Goal: Download file/media

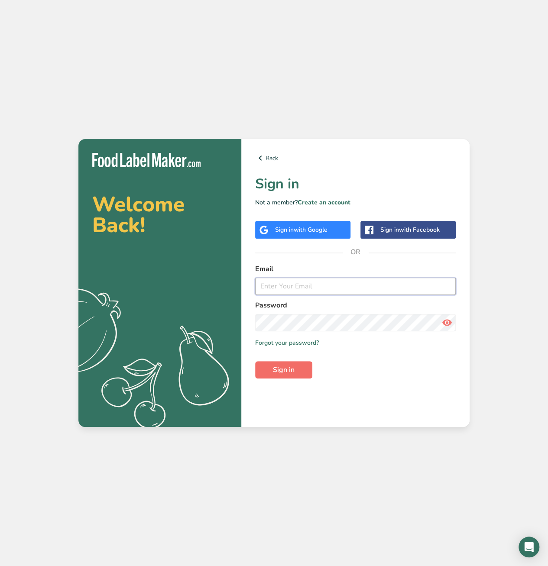
type input "g.pace@scratchculinary.com"
click at [276, 374] on span "Sign in" at bounding box center [284, 370] width 22 height 10
click at [278, 372] on span "Sign in" at bounding box center [284, 370] width 22 height 10
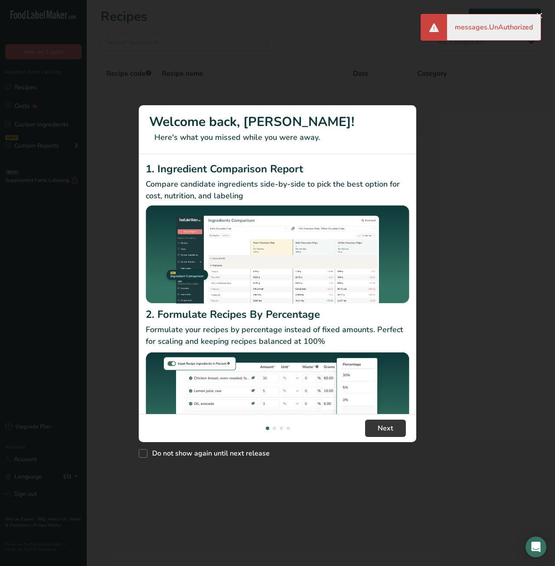
click at [447, 132] on div "New Features" at bounding box center [277, 283] width 555 height 566
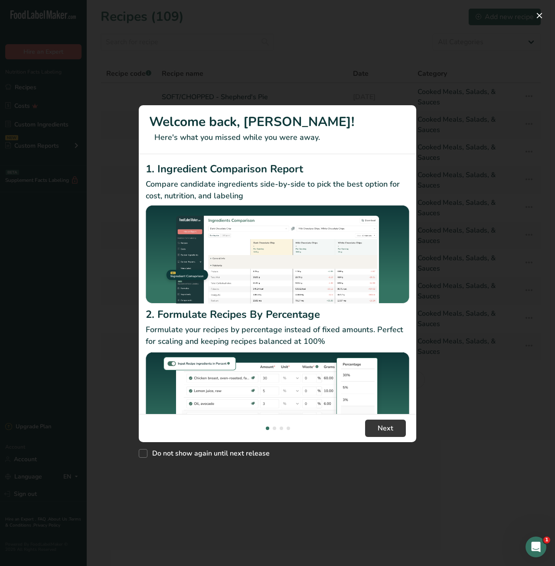
click at [278, 60] on div "New Features" at bounding box center [277, 283] width 555 height 566
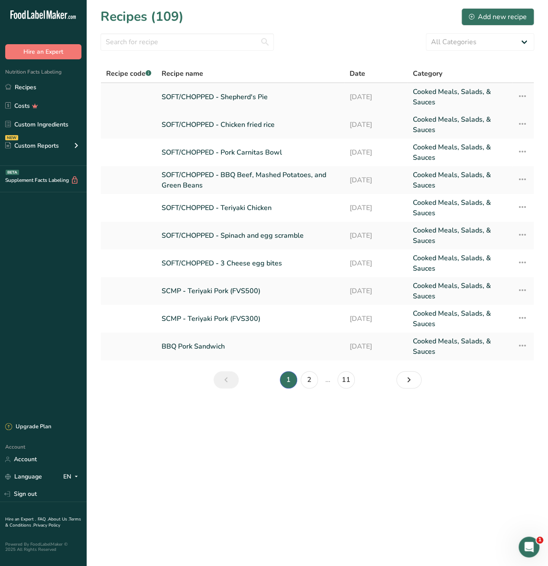
click at [223, 92] on link "SOFT/CHOPPED - Shepherd's Pie" at bounding box center [251, 97] width 178 height 21
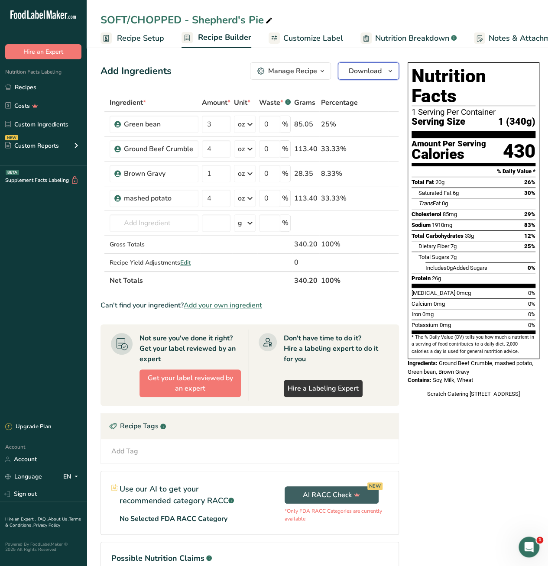
click at [383, 73] on button "Download" at bounding box center [368, 70] width 61 height 17
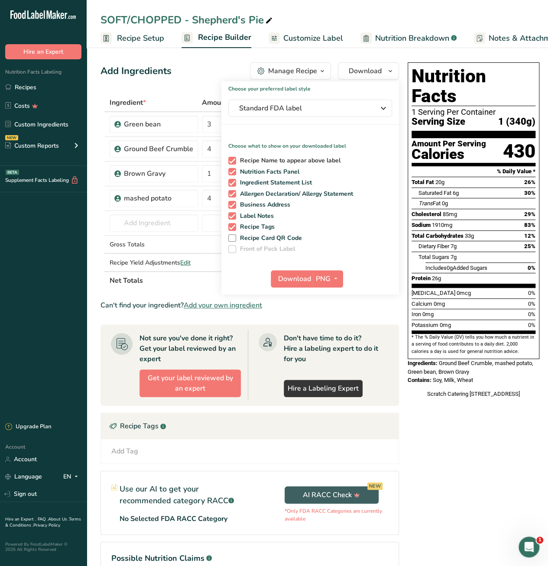
click at [244, 158] on span "Recipe Name to appear above label" at bounding box center [288, 161] width 105 height 8
click at [234, 158] on input "Recipe Name to appear above label" at bounding box center [231, 161] width 6 height 6
checkbox input "false"
click at [249, 224] on span "Recipe Tags" at bounding box center [255, 227] width 39 height 8
click at [234, 224] on input "Recipe Tags" at bounding box center [231, 227] width 6 height 6
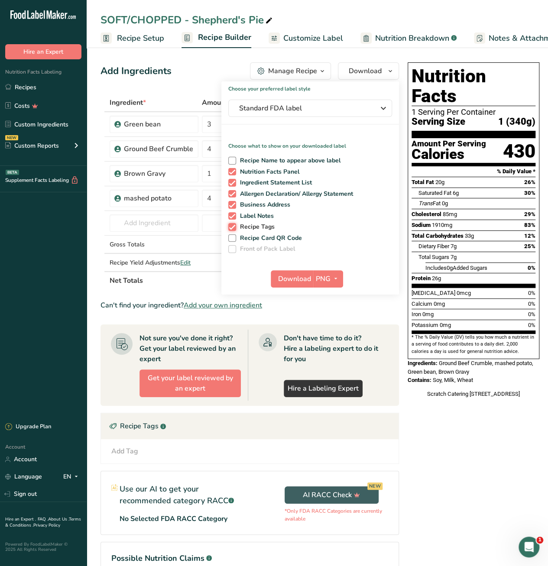
checkbox input "false"
click at [249, 213] on span "Label Notes" at bounding box center [255, 216] width 38 height 8
click at [234, 213] on input "Label Notes" at bounding box center [231, 216] width 6 height 6
checkbox input "false"
click at [326, 274] on span "PNG" at bounding box center [323, 279] width 15 height 10
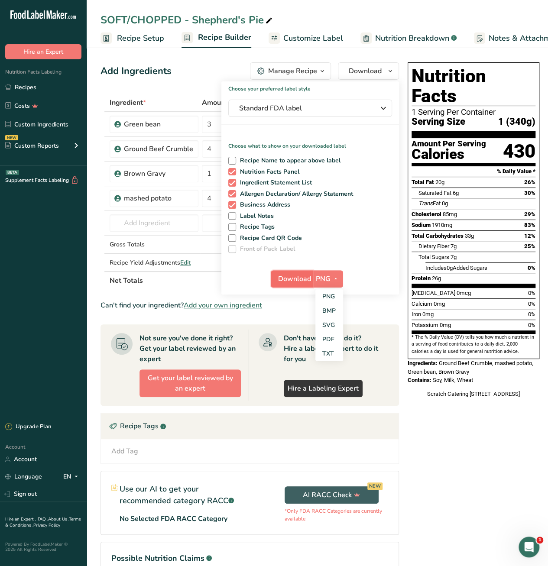
click at [287, 276] on span "Download" at bounding box center [294, 279] width 33 height 10
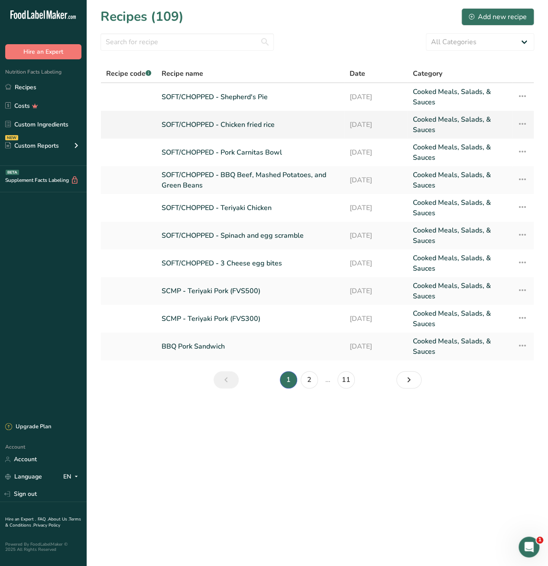
click at [238, 127] on link "SOFT/CHOPPED - Chicken fried rice" at bounding box center [251, 124] width 178 height 21
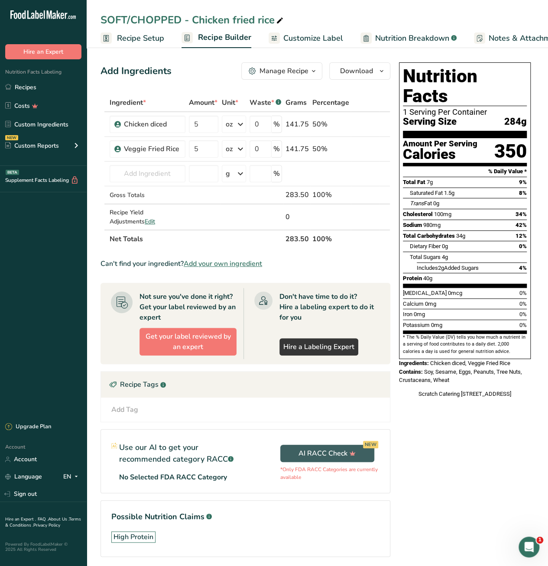
click at [276, 22] on icon at bounding box center [280, 21] width 8 height 12
click at [340, 19] on input "SOFT/CHOPPED - Chicken Fried Rice" at bounding box center [318, 20] width 434 height 16
type input "SOFT/CHOPPED - Chicken Fried Rice"
click at [419, 431] on div "Nutrition Facts 1 Serving Per Container Serving Size 284g Amount Per Serving Ca…" at bounding box center [465, 322] width 139 height 526
click at [364, 69] on span "Download" at bounding box center [356, 71] width 33 height 10
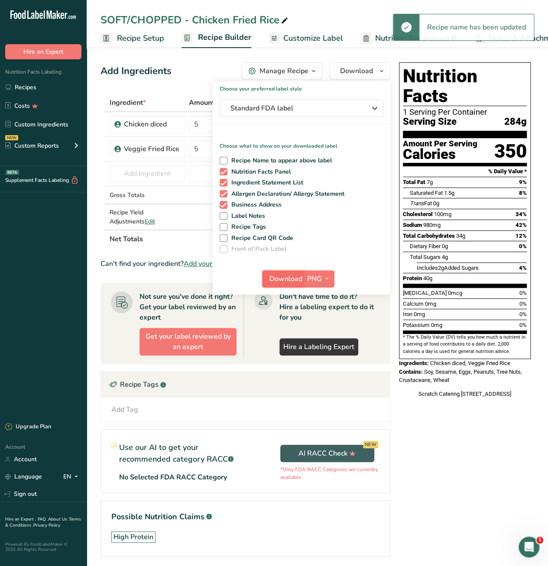
click at [294, 277] on span "Download" at bounding box center [286, 279] width 33 height 10
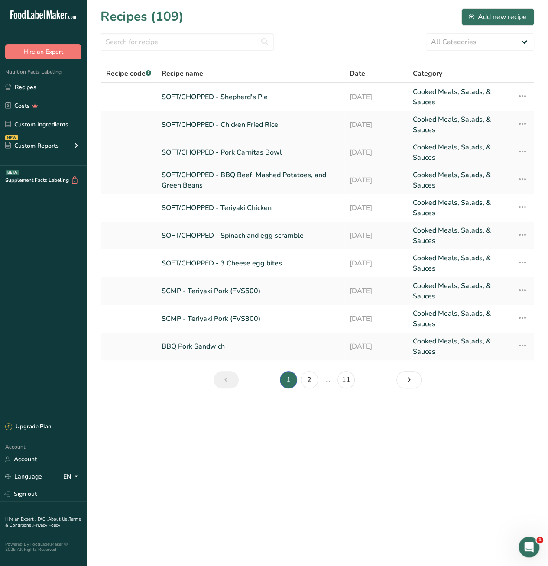
click at [265, 151] on link "SOFT/CHOPPED - Pork Carnitas Bowl" at bounding box center [251, 152] width 178 height 21
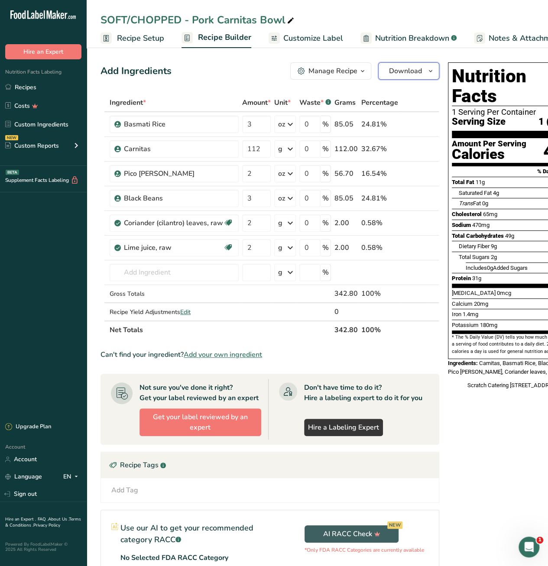
click at [392, 72] on span "Download" at bounding box center [405, 71] width 33 height 10
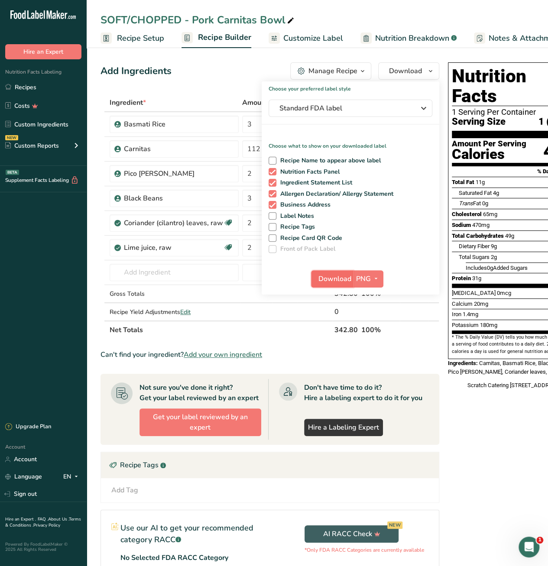
click at [334, 275] on span "Download" at bounding box center [335, 279] width 33 height 10
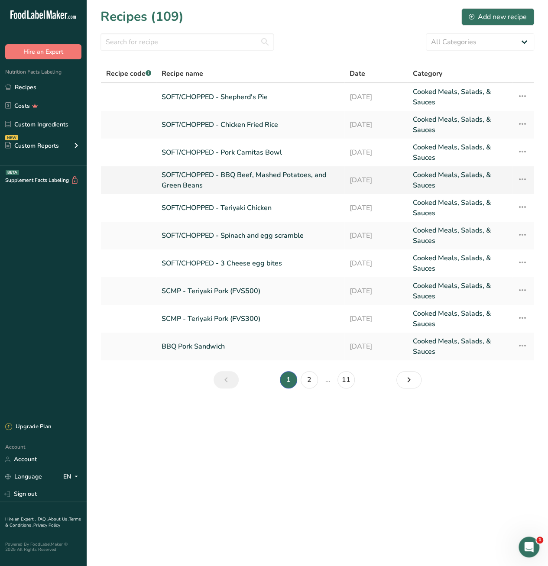
click at [238, 170] on link "SOFT/CHOPPED - BBQ Beef, Mashed Potatoes, and Green Beans" at bounding box center [251, 180] width 178 height 21
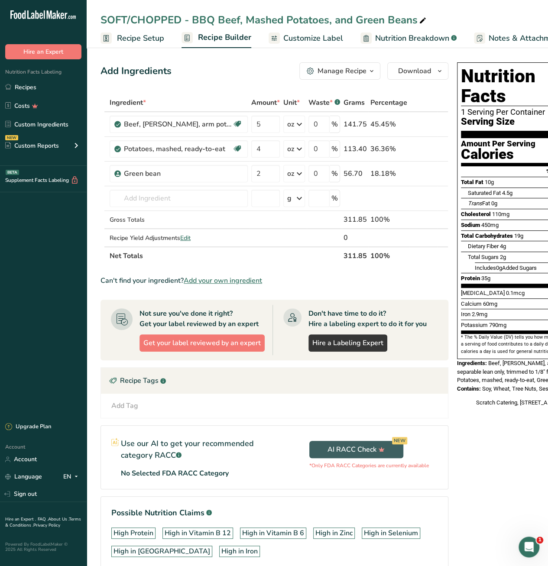
click at [421, 20] on icon at bounding box center [423, 21] width 8 height 12
type input "SOFT/CHOPPED - BBQ Beef"
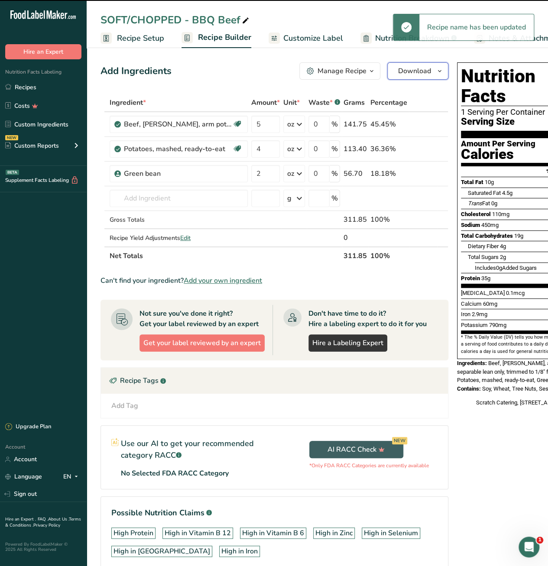
click at [420, 71] on span "Download" at bounding box center [414, 71] width 33 height 10
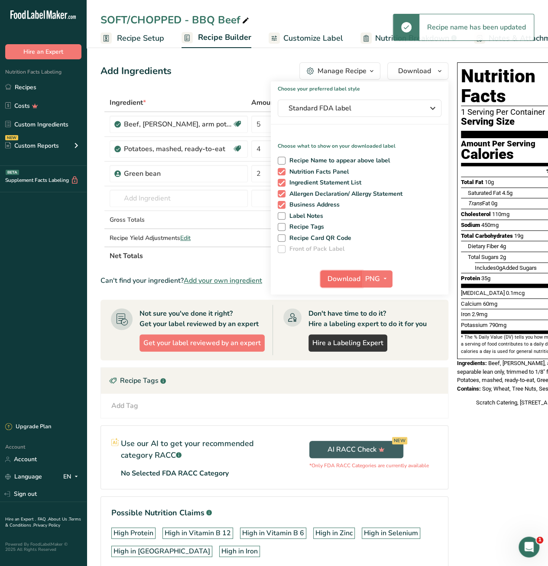
click at [339, 275] on span "Download" at bounding box center [344, 279] width 33 height 10
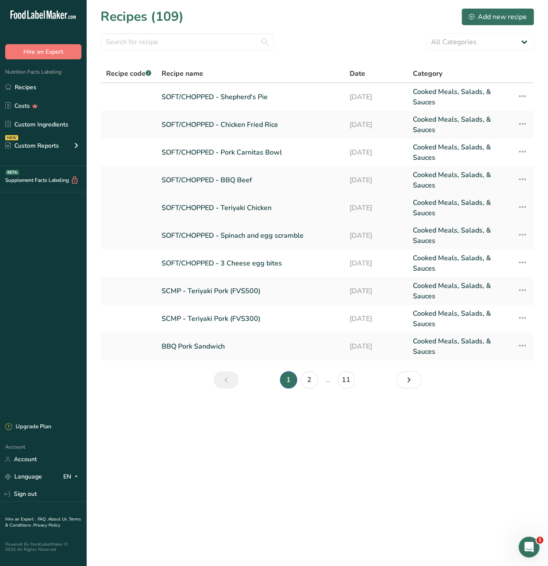
click at [246, 208] on link "SOFT/CHOPPED - Teriyaki Chicken" at bounding box center [251, 208] width 178 height 21
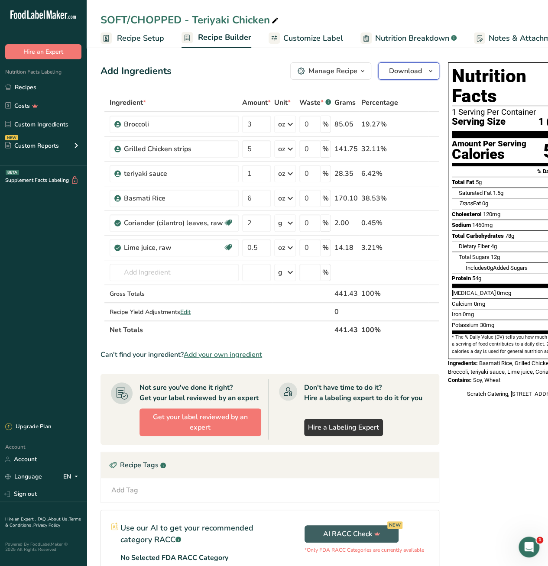
click at [395, 65] on button "Download" at bounding box center [408, 70] width 61 height 17
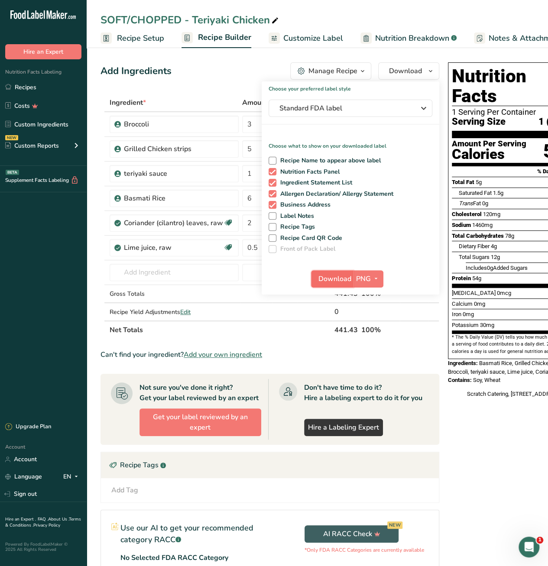
click at [330, 273] on button "Download" at bounding box center [332, 278] width 42 height 17
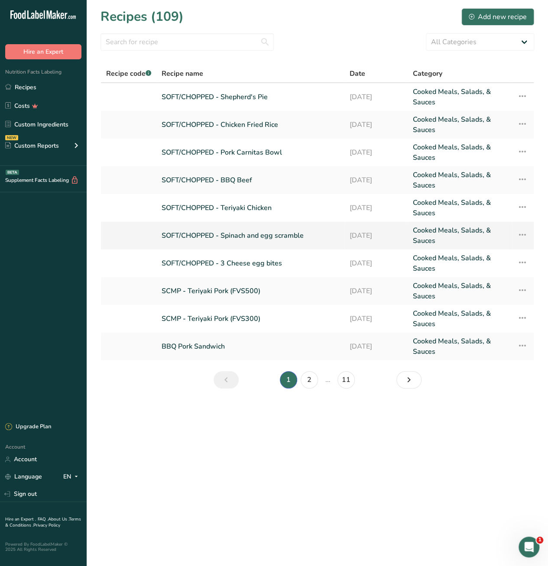
click at [284, 231] on link "SOFT/CHOPPED - Spinach and egg scramble" at bounding box center [251, 235] width 178 height 21
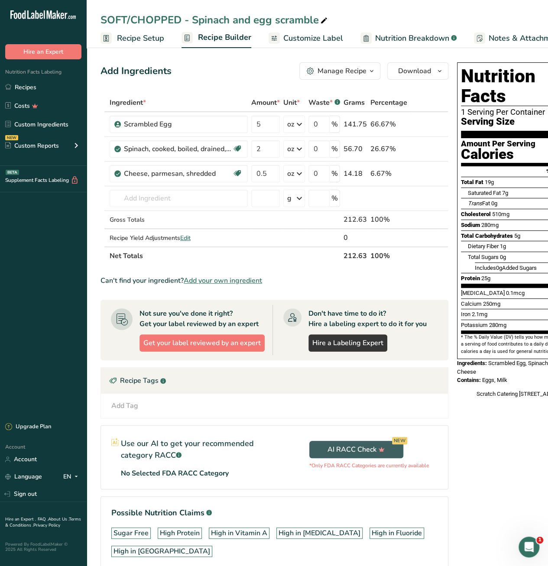
click at [324, 19] on icon at bounding box center [324, 21] width 8 height 12
type input "SOFT/CHOPPED - Spinach and Egg Scramble"
click at [416, 73] on span "Download" at bounding box center [414, 71] width 33 height 10
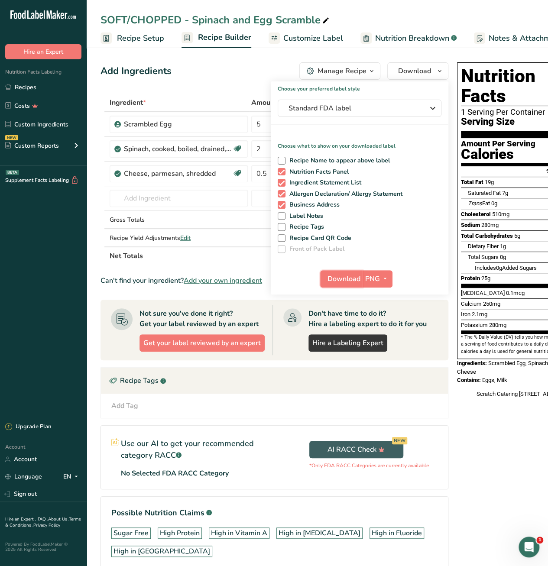
click at [348, 274] on button "Download" at bounding box center [341, 278] width 42 height 17
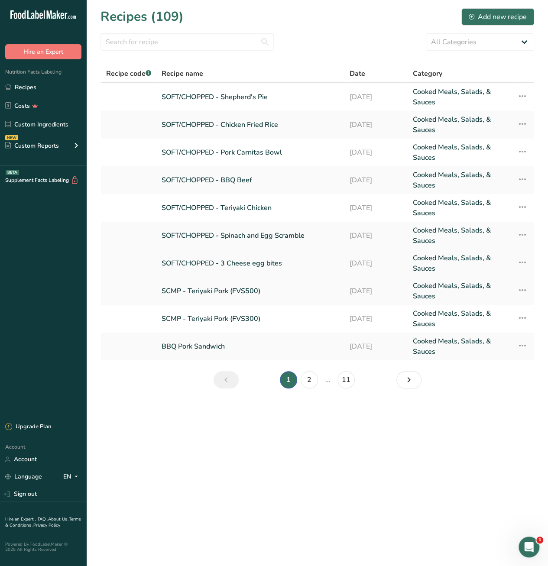
click at [288, 263] on link "SOFT/CHOPPED - 3 Cheese egg bites" at bounding box center [251, 263] width 178 height 21
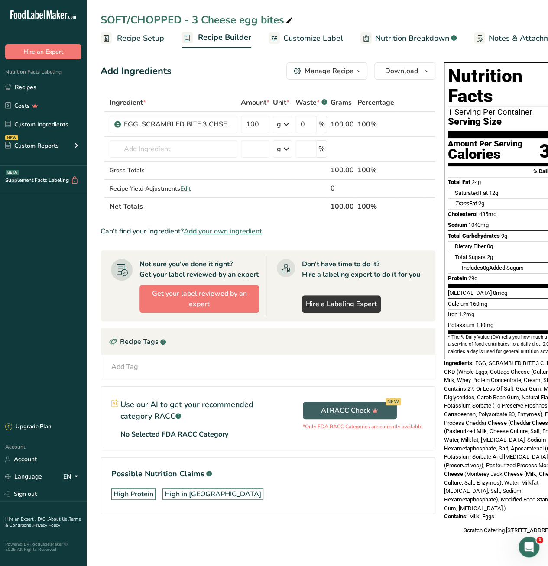
click at [287, 22] on icon at bounding box center [290, 21] width 8 height 12
click at [265, 24] on input "SOFT/CHOPPED - 3 Cheese egg bites" at bounding box center [318, 20] width 434 height 16
type input "SOFT/CHOPPED - 3 Cheese Egg Bites"
click at [397, 72] on span "Download" at bounding box center [401, 71] width 33 height 10
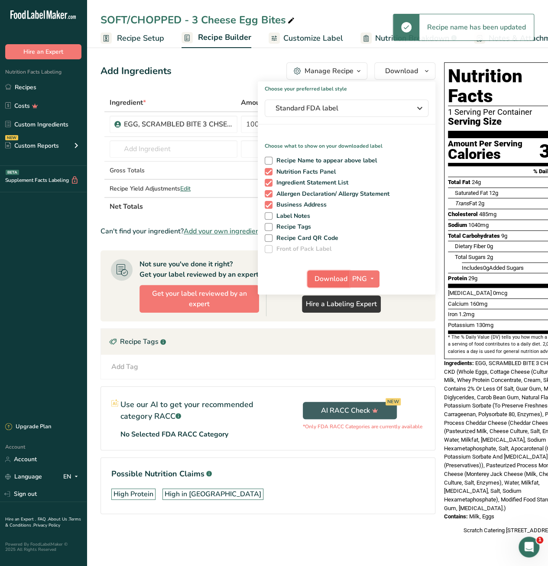
click at [334, 277] on span "Download" at bounding box center [331, 279] width 33 height 10
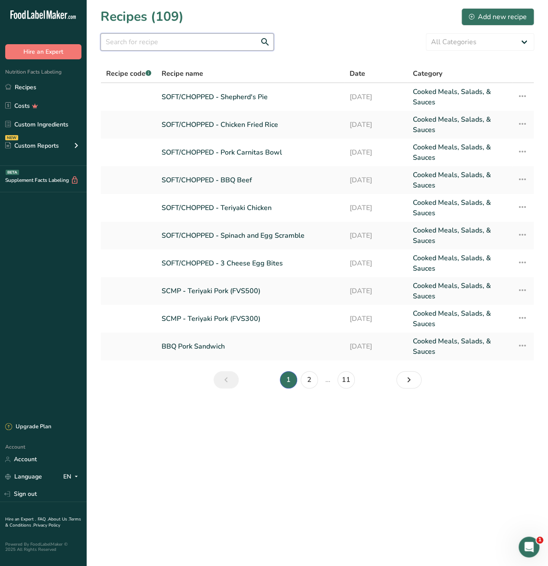
click at [241, 41] on input "text" at bounding box center [187, 41] width 173 height 17
click at [182, 42] on input "text" at bounding box center [187, 41] width 173 height 17
paste input "3 Cheese Egg Bites"
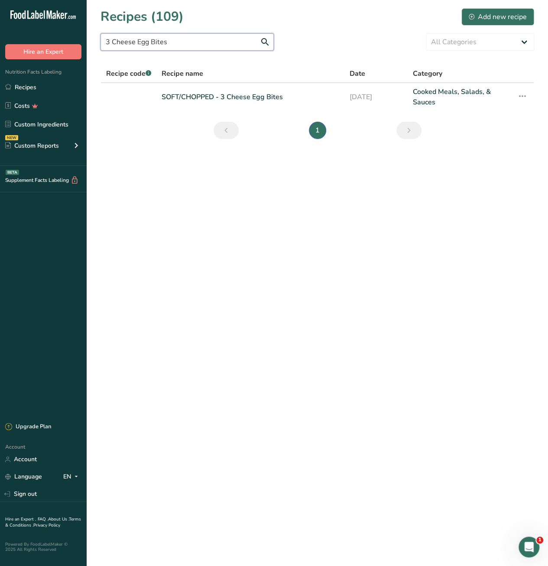
click at [211, 42] on input "3 Cheese Egg Bites" at bounding box center [187, 41] width 173 height 17
paste input "Spinach and Egg Scramble"
type input "Spinach and Egg Scramble"
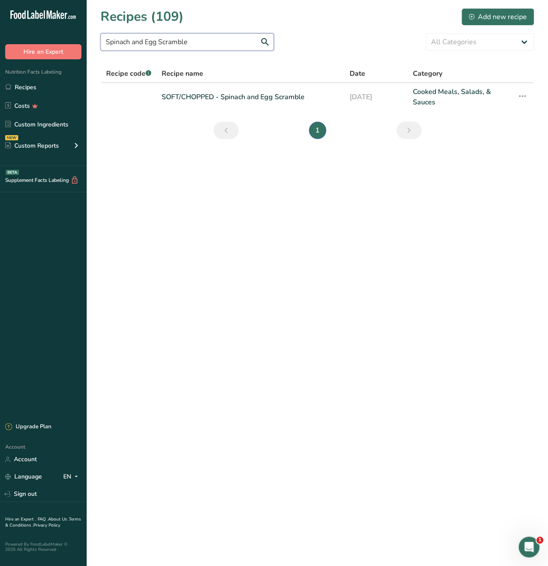
click at [206, 39] on input "Spinach and Egg Scramble" at bounding box center [187, 41] width 173 height 17
